Goal: Task Accomplishment & Management: Manage account settings

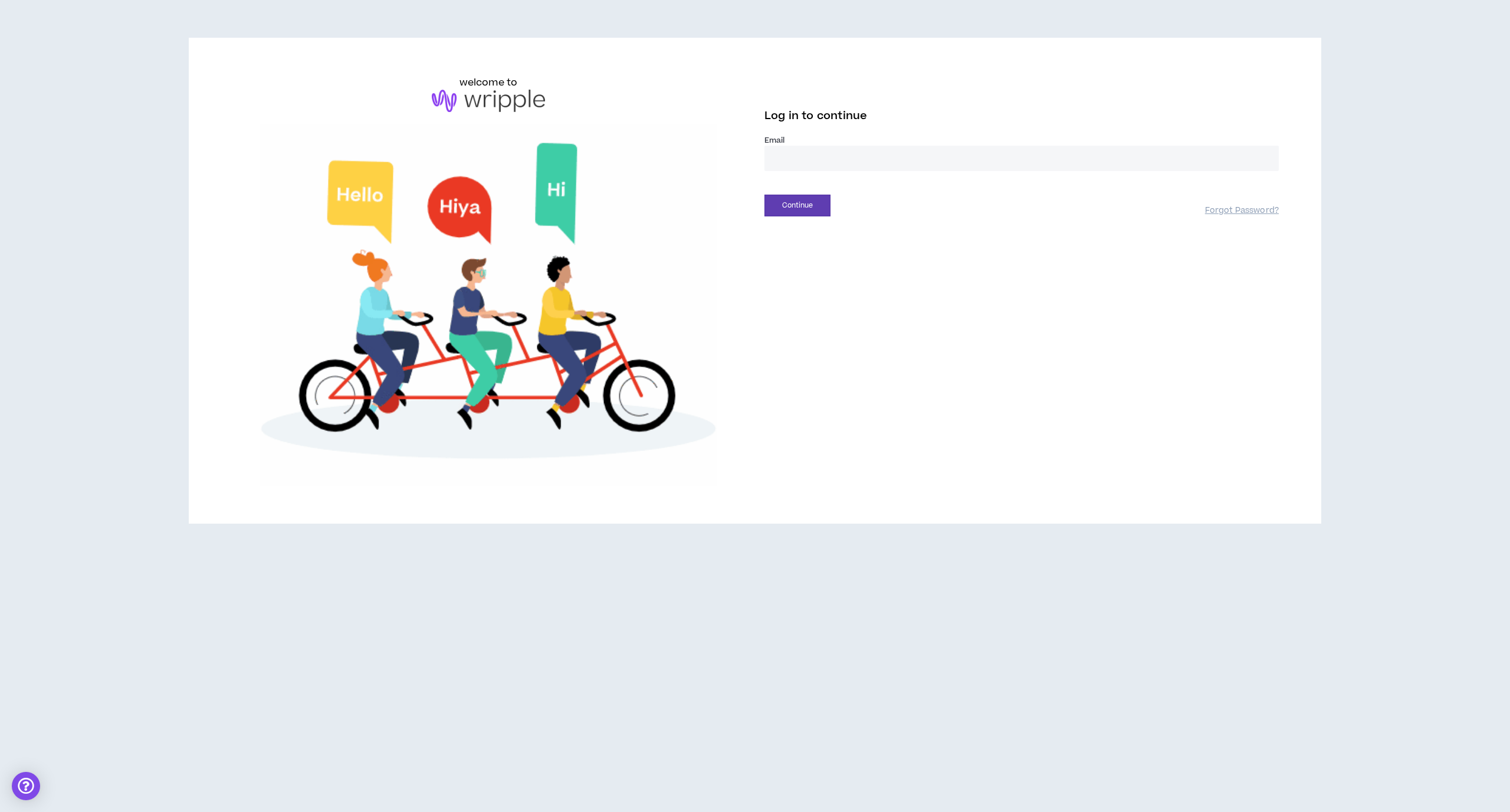
type input "**********"
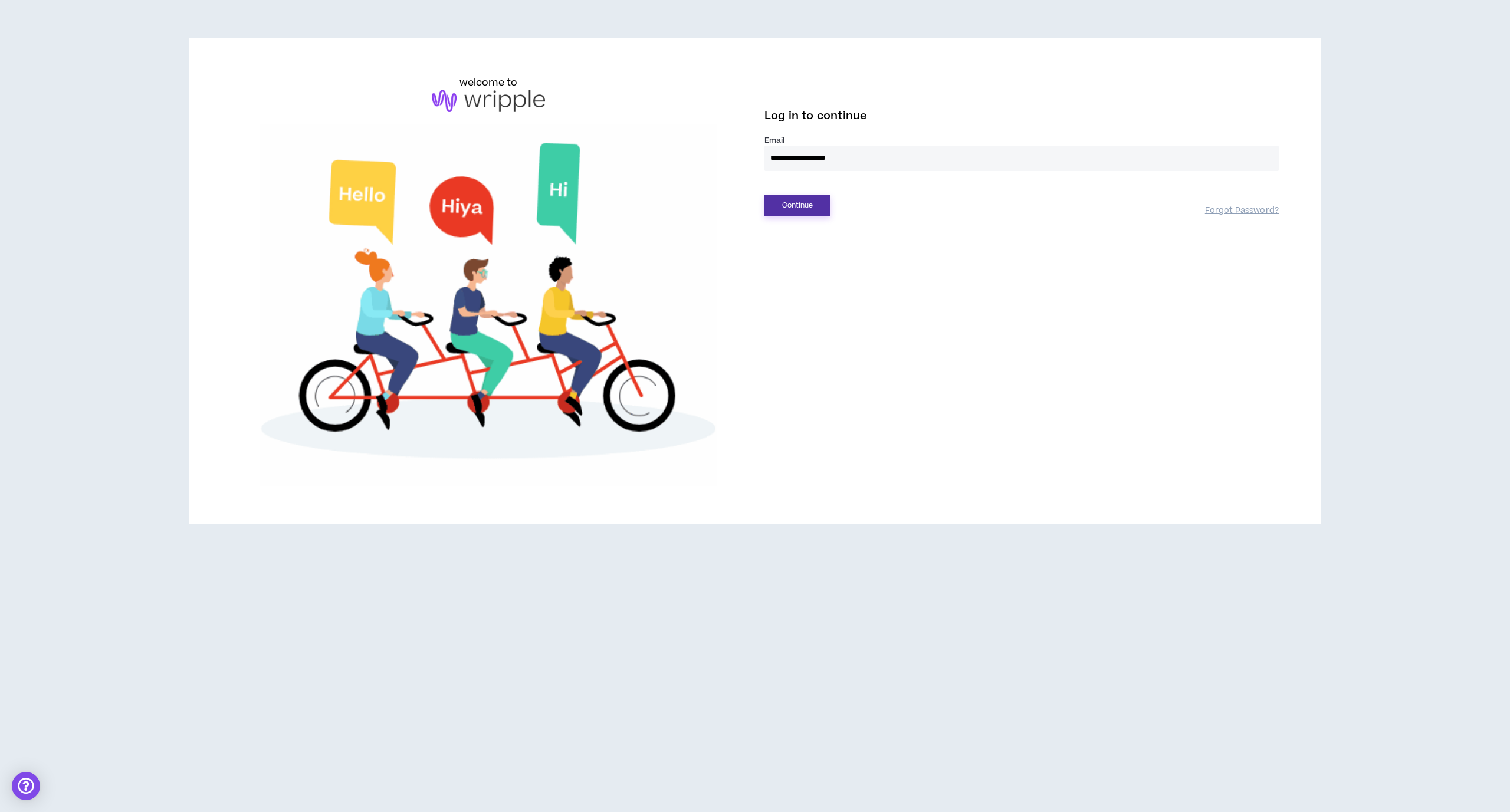
click at [788, 207] on button "Continue" at bounding box center [797, 205] width 66 height 22
click at [800, 259] on button "Login" at bounding box center [797, 259] width 66 height 22
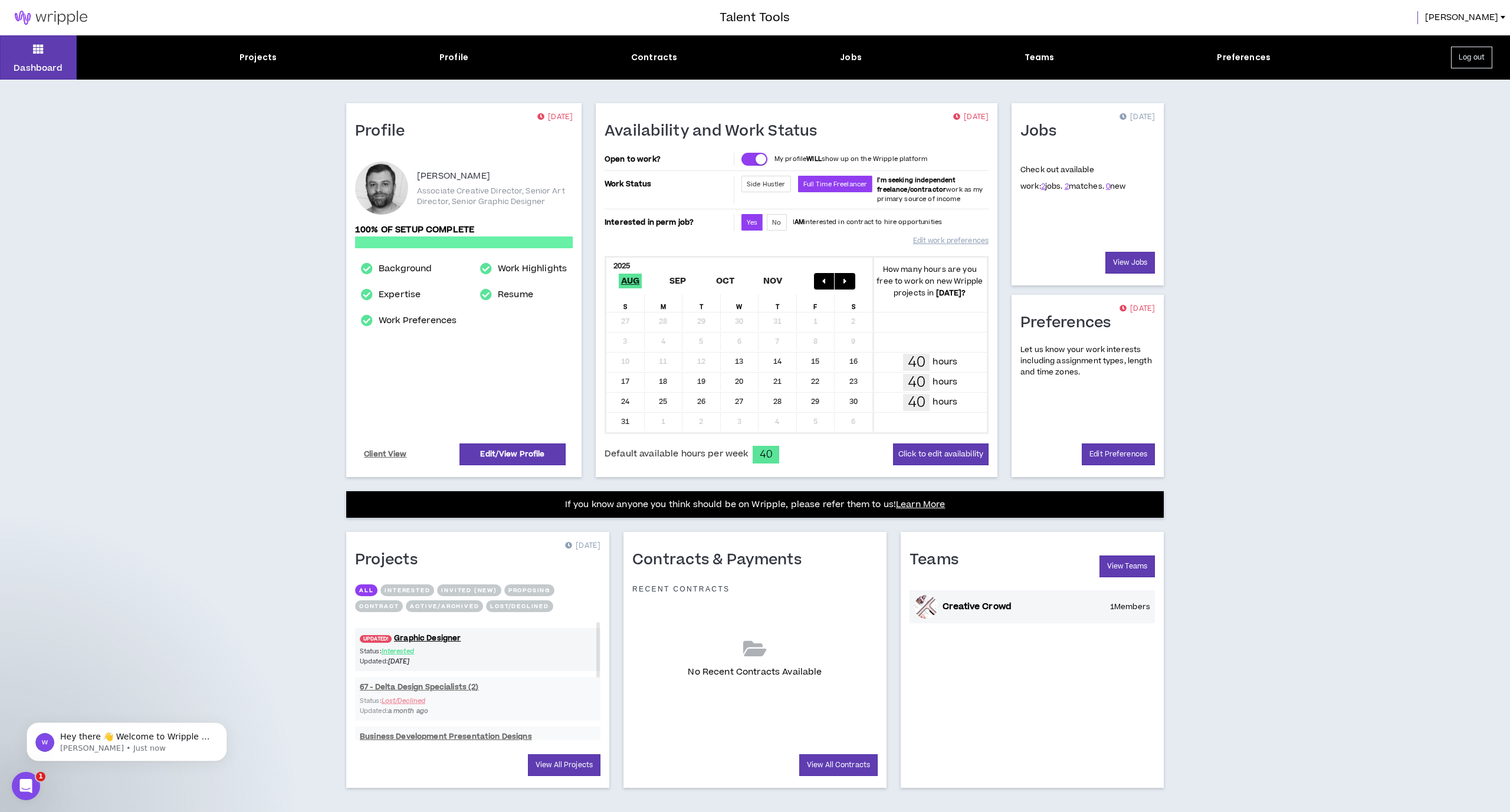
click at [1122, 610] on p "1 Members" at bounding box center [1130, 607] width 40 height 10
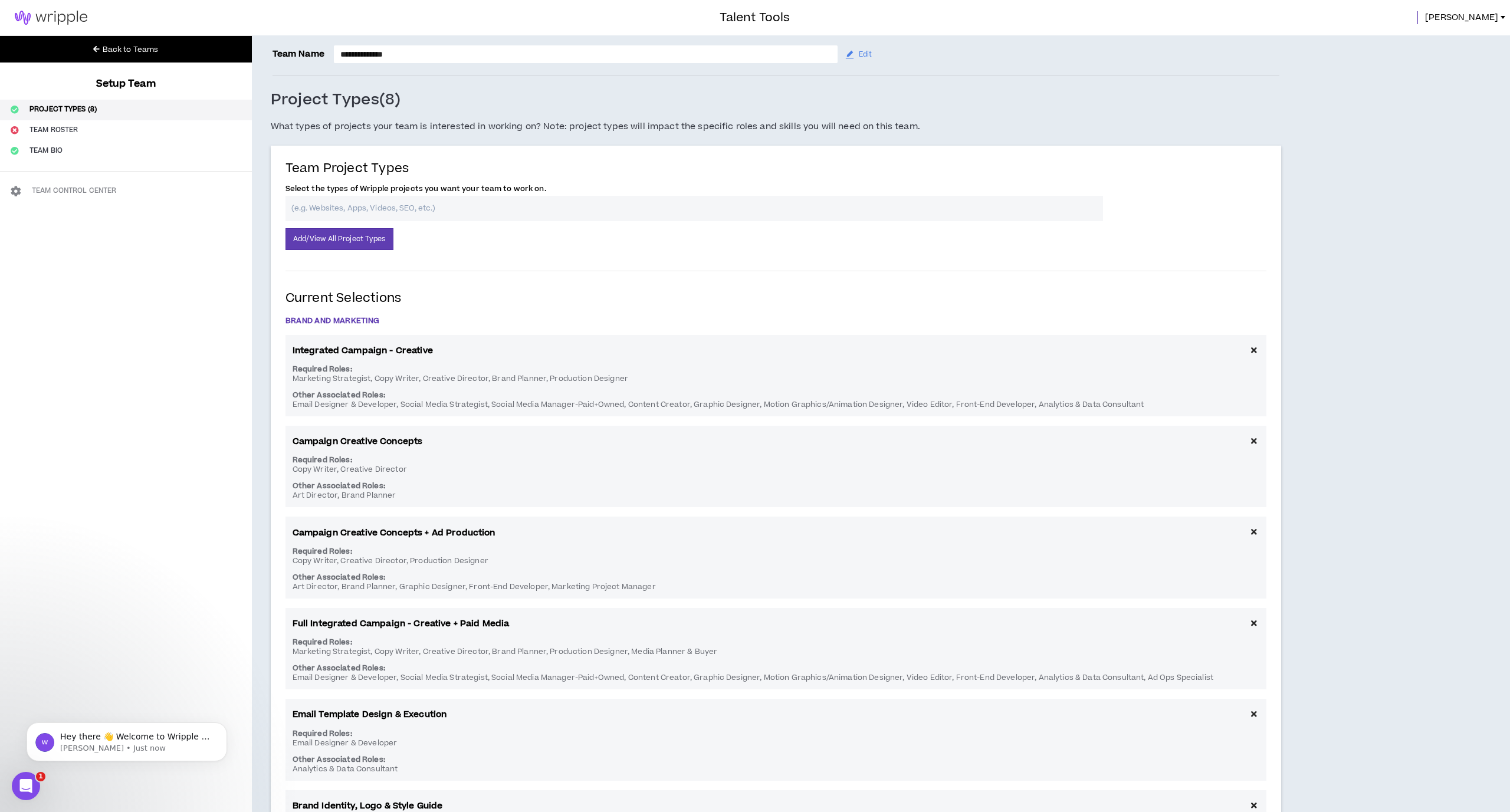
click at [1122, 610] on div "**********" at bounding box center [881, 664] width 1258 height 1257
click at [871, 59] on span "Edit" at bounding box center [865, 54] width 13 height 11
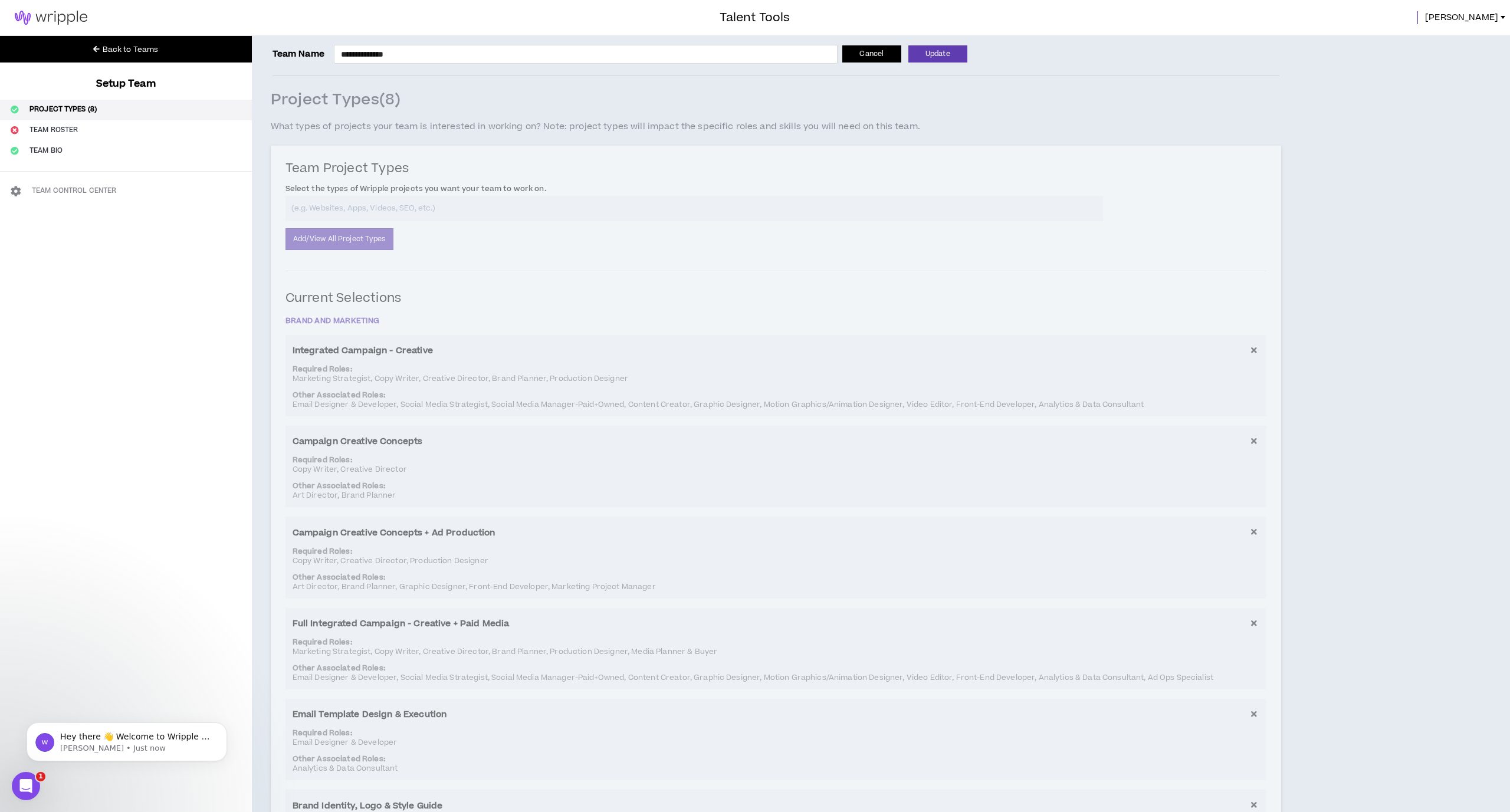
click at [880, 59] on button "Cancel" at bounding box center [872, 53] width 59 height 17
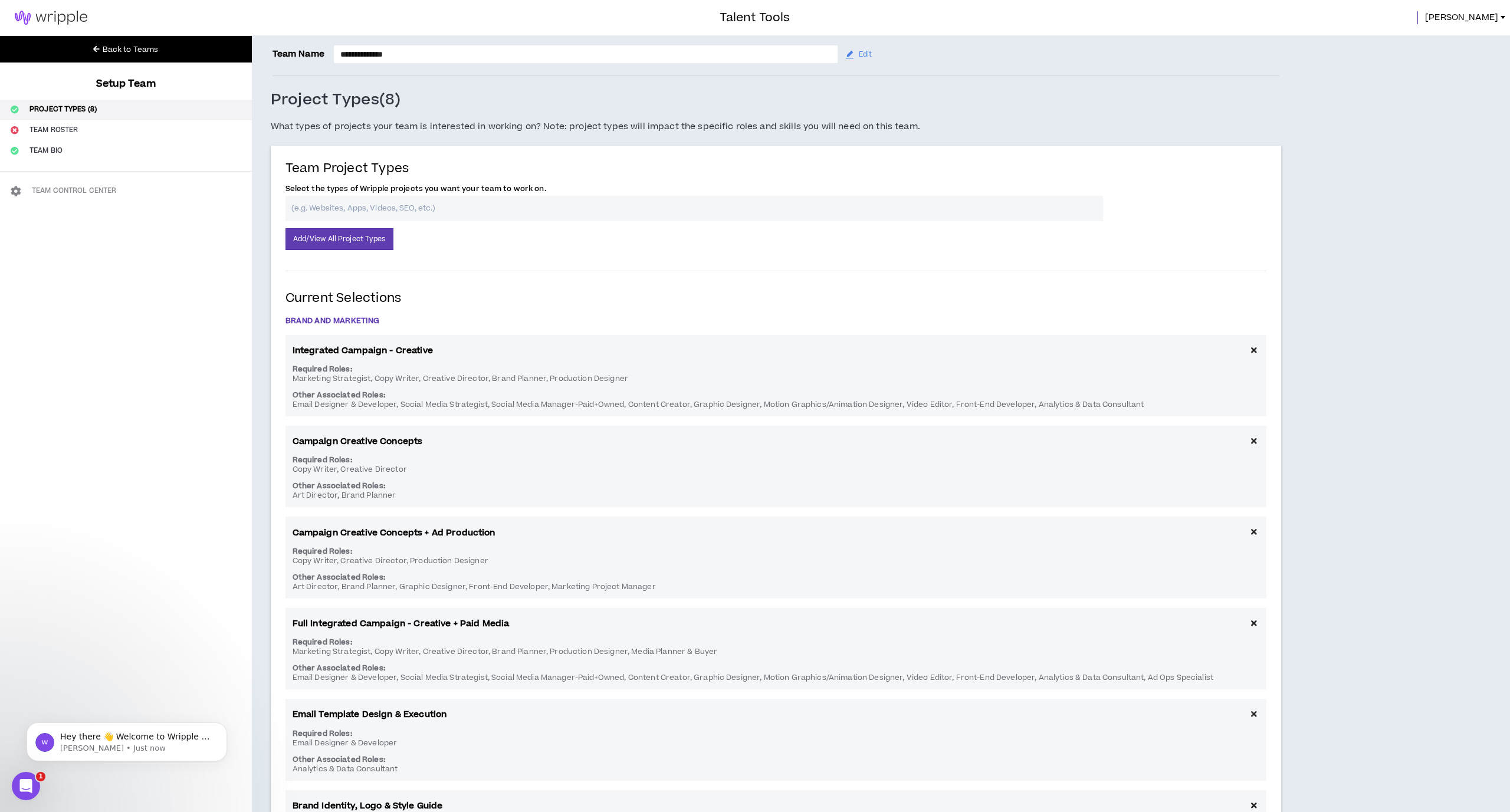
click at [60, 191] on button "Team Control Center" at bounding box center [126, 191] width 252 height 21
click at [883, 22] on icon "close" at bounding box center [880, 20] width 6 height 6
click at [24, 120] on button "Team Roster" at bounding box center [126, 131] width 252 height 21
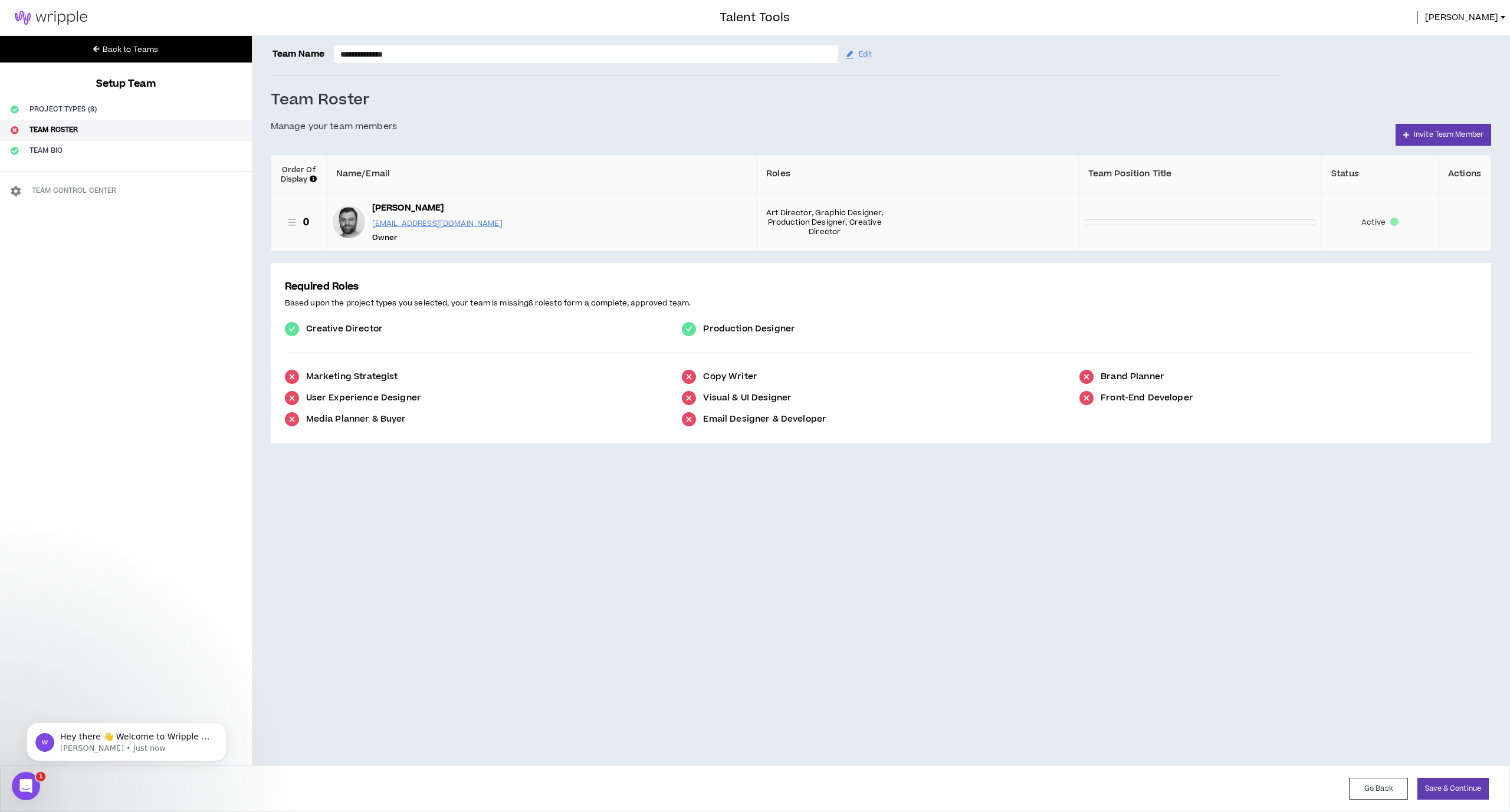
click at [1368, 220] on span "Active" at bounding box center [1373, 222] width 24 height 10
click at [37, 143] on button "Team Bio" at bounding box center [126, 151] width 252 height 21
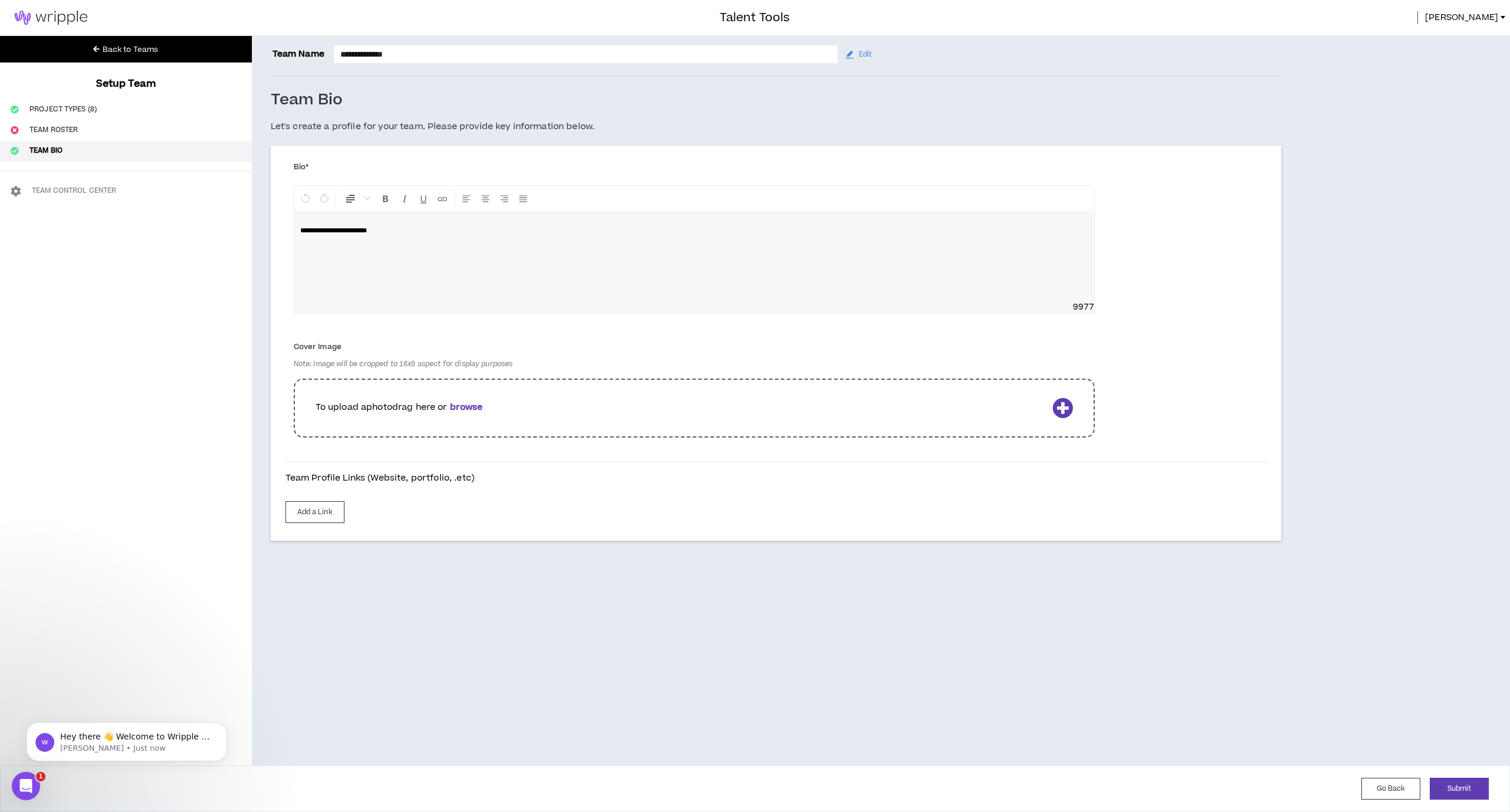
click at [47, 185] on button "Team Control Center" at bounding box center [126, 191] width 252 height 21
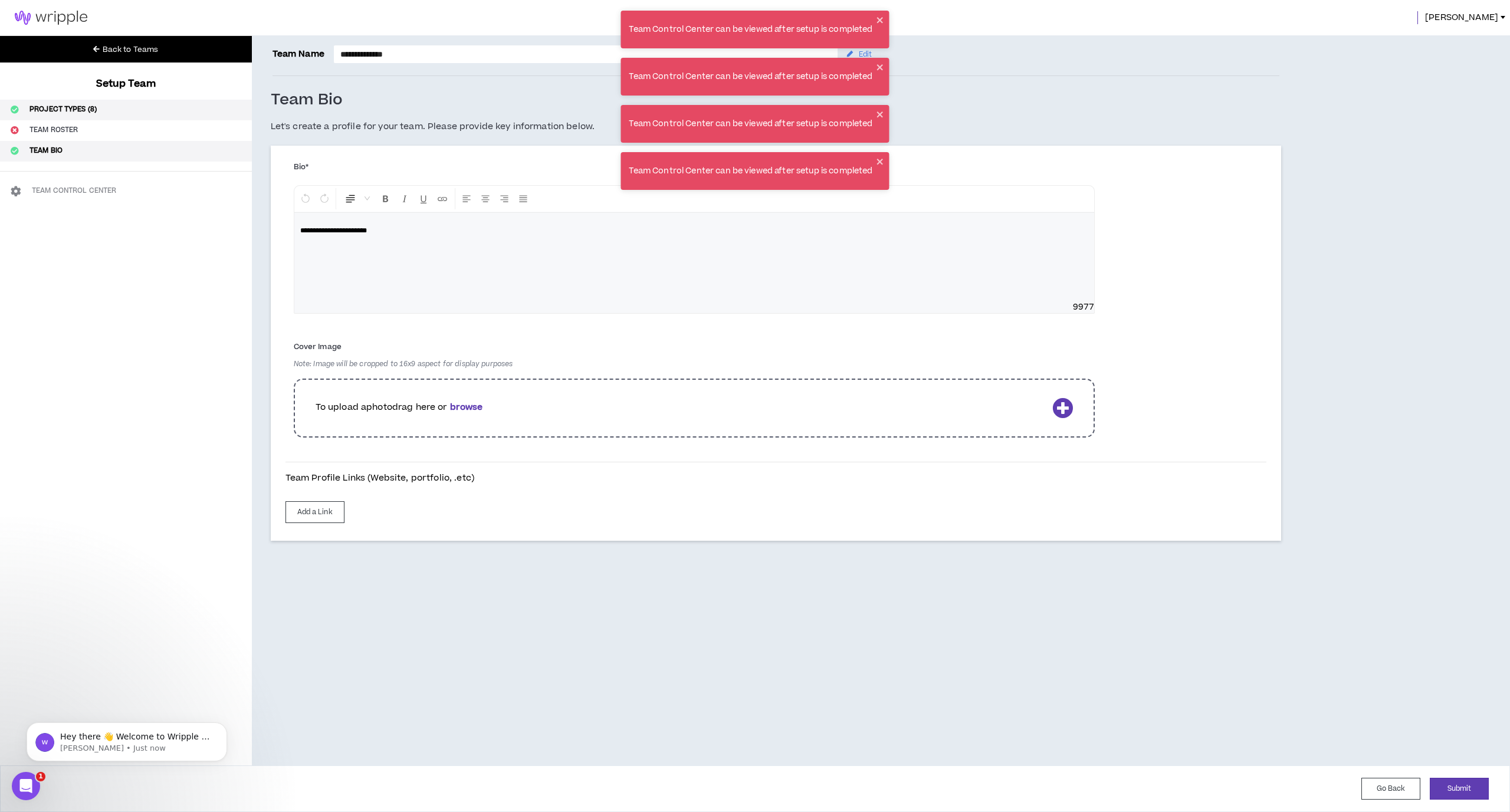
click at [74, 113] on button "Project Types (8)" at bounding box center [126, 110] width 252 height 21
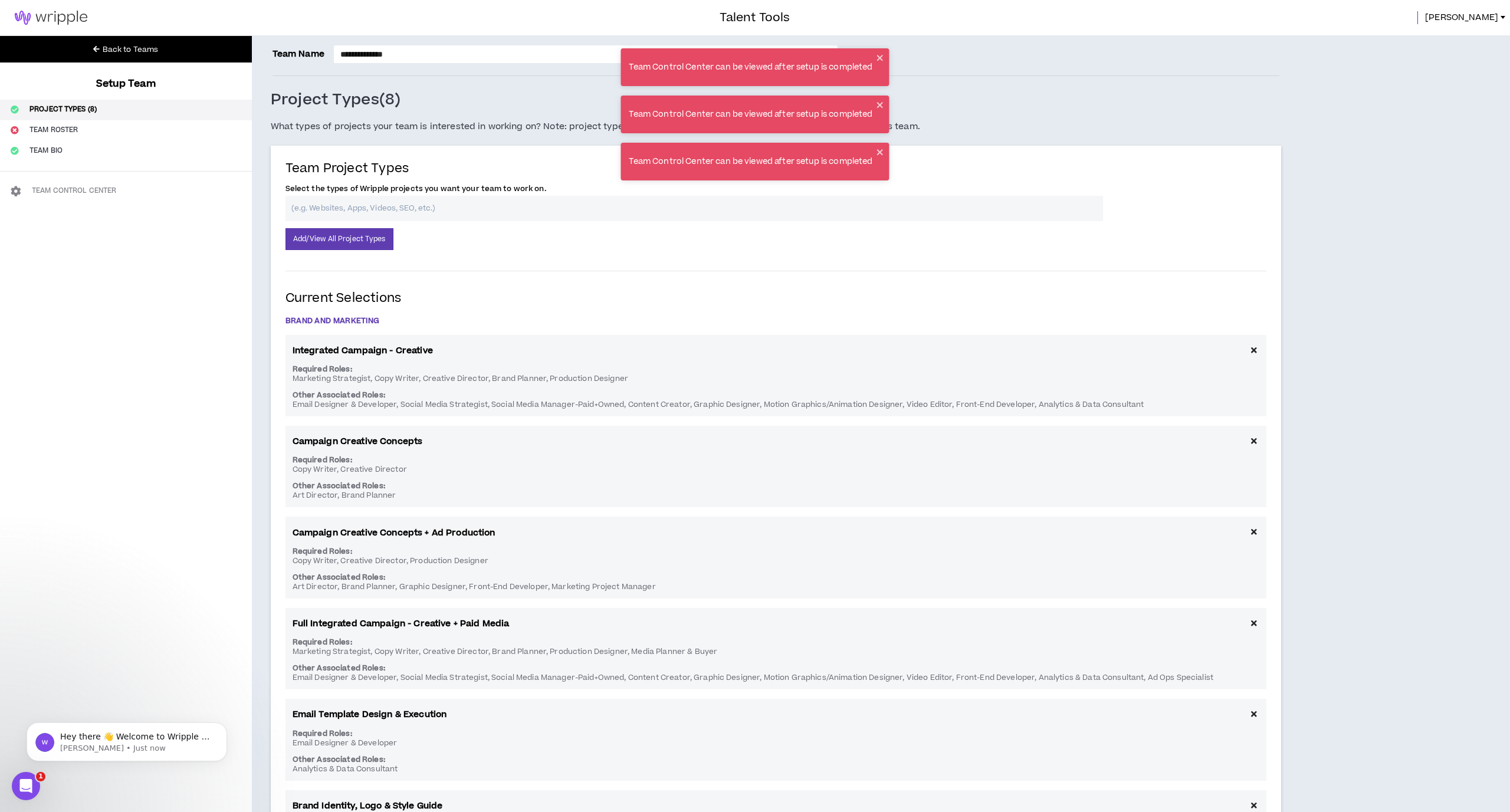
click at [99, 45] on link "Back to Teams" at bounding box center [125, 49] width 70 height 19
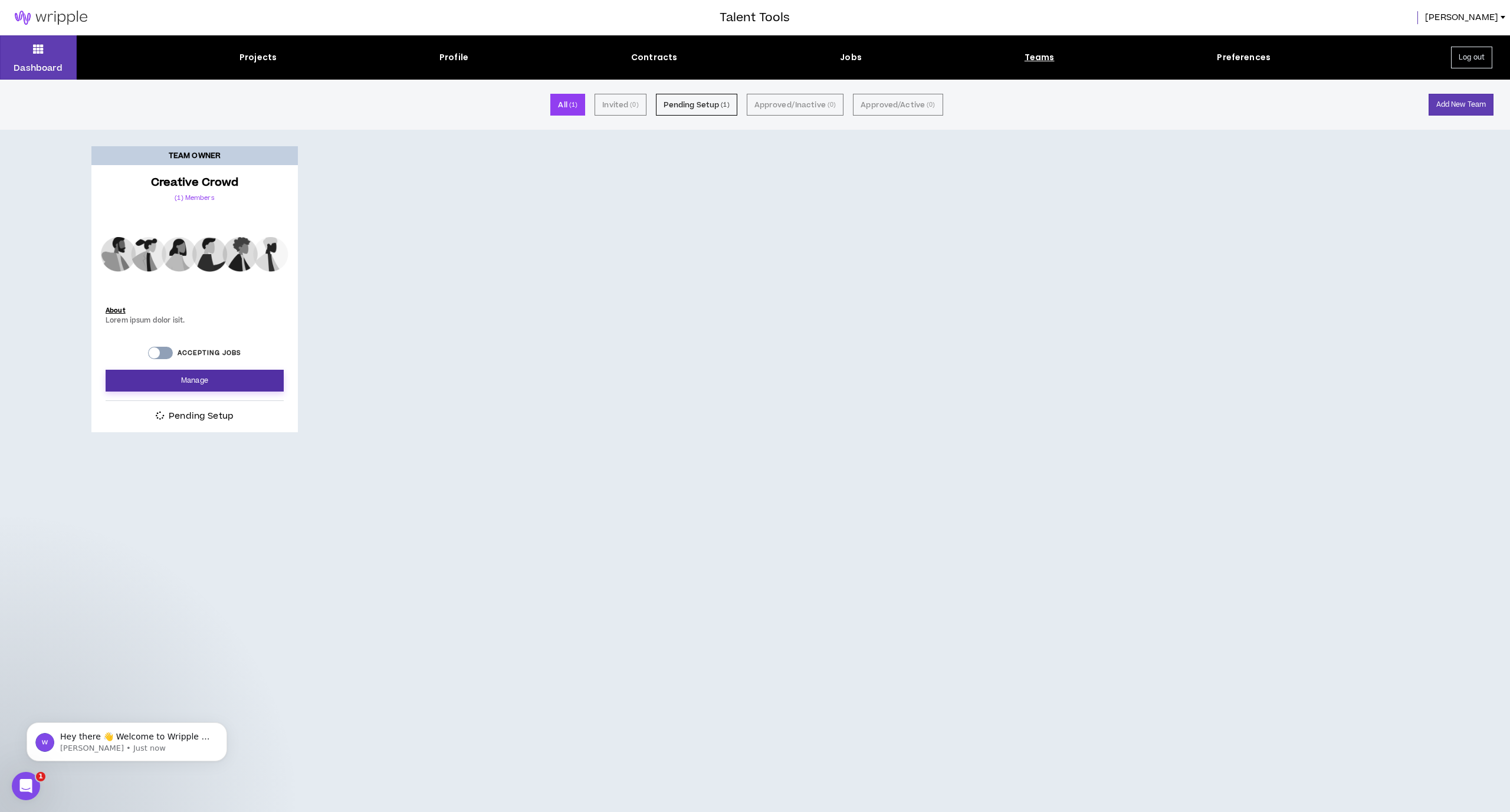
click at [182, 374] on link "Manage" at bounding box center [194, 380] width 178 height 22
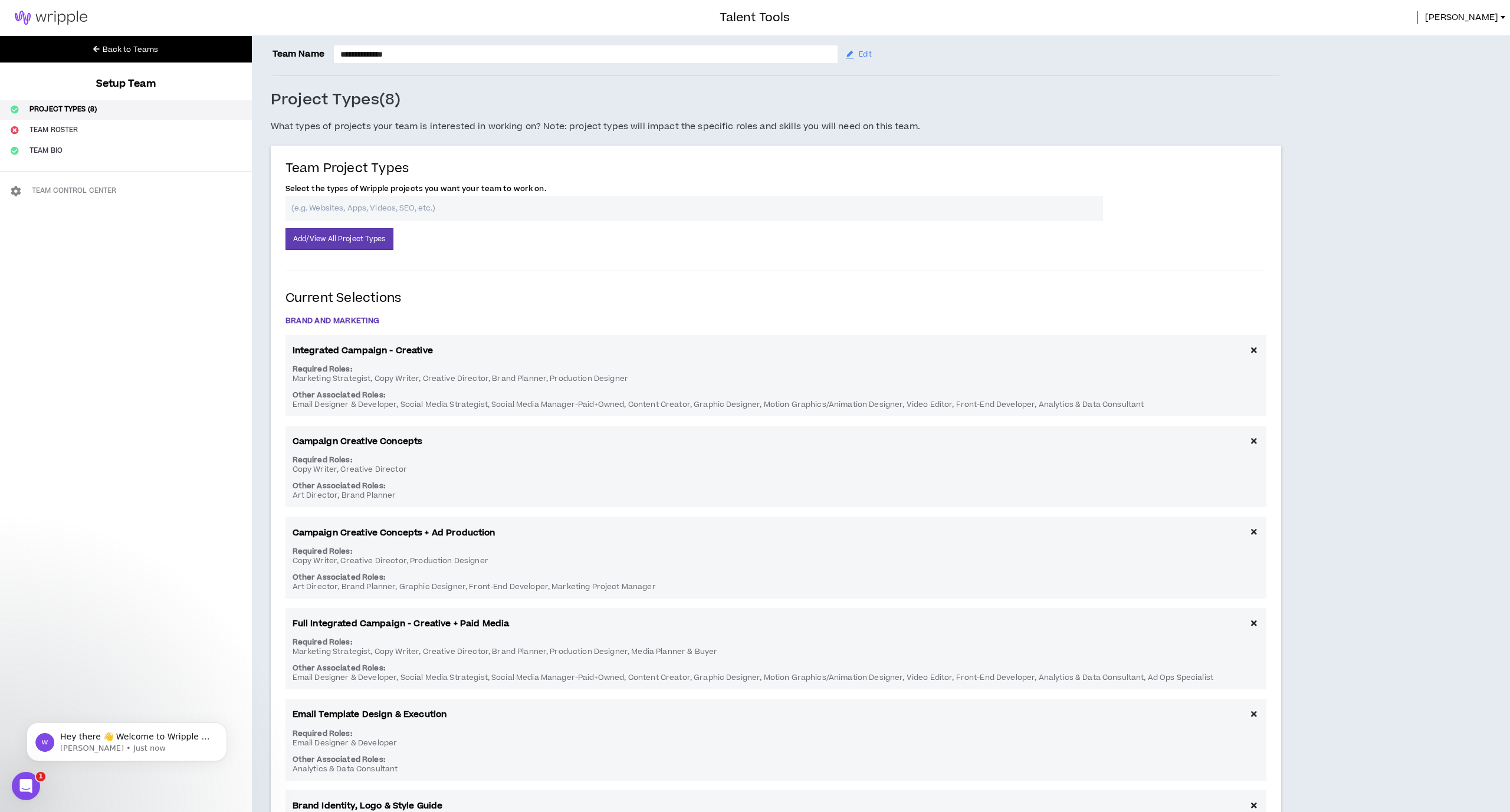
click at [182, 374] on div "**********" at bounding box center [755, 670] width 1510 height 1339
click at [27, 22] on img at bounding box center [51, 17] width 102 height 14
